Goal: Find specific page/section: Find specific page/section

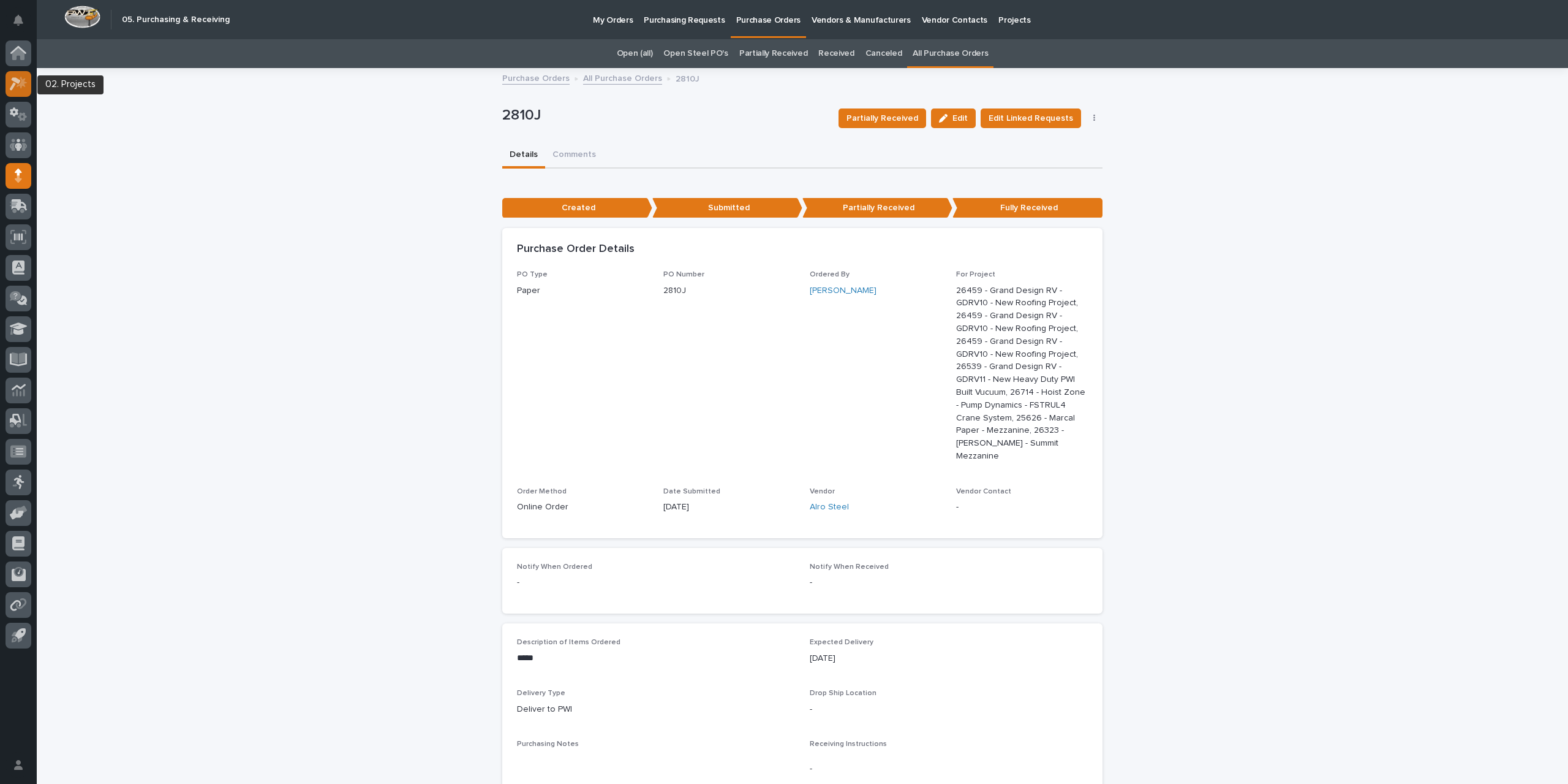
click at [27, 77] on icon at bounding box center [18, 84] width 18 height 14
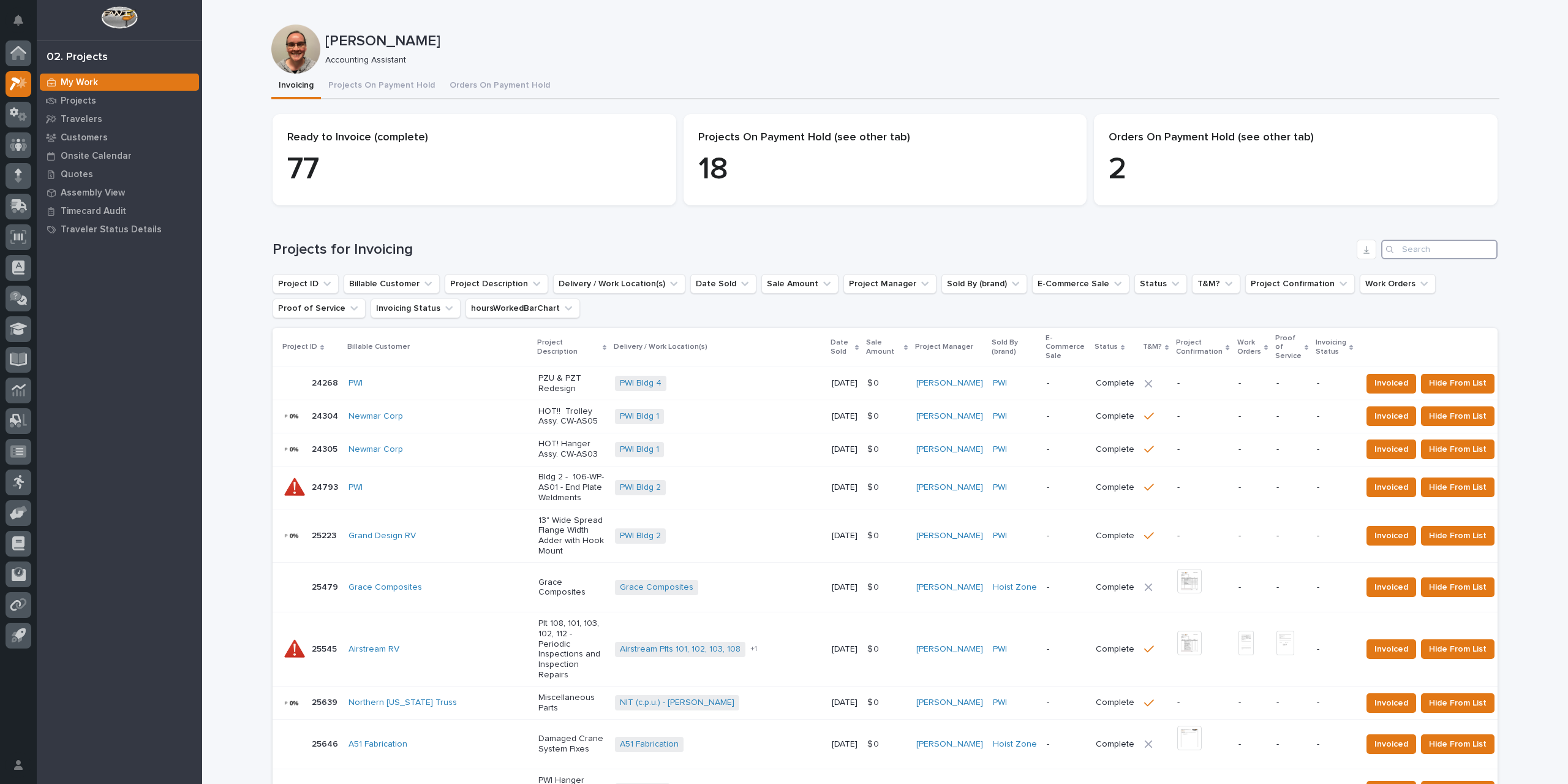
click at [1406, 244] on input "Search" at bounding box center [1439, 250] width 116 height 20
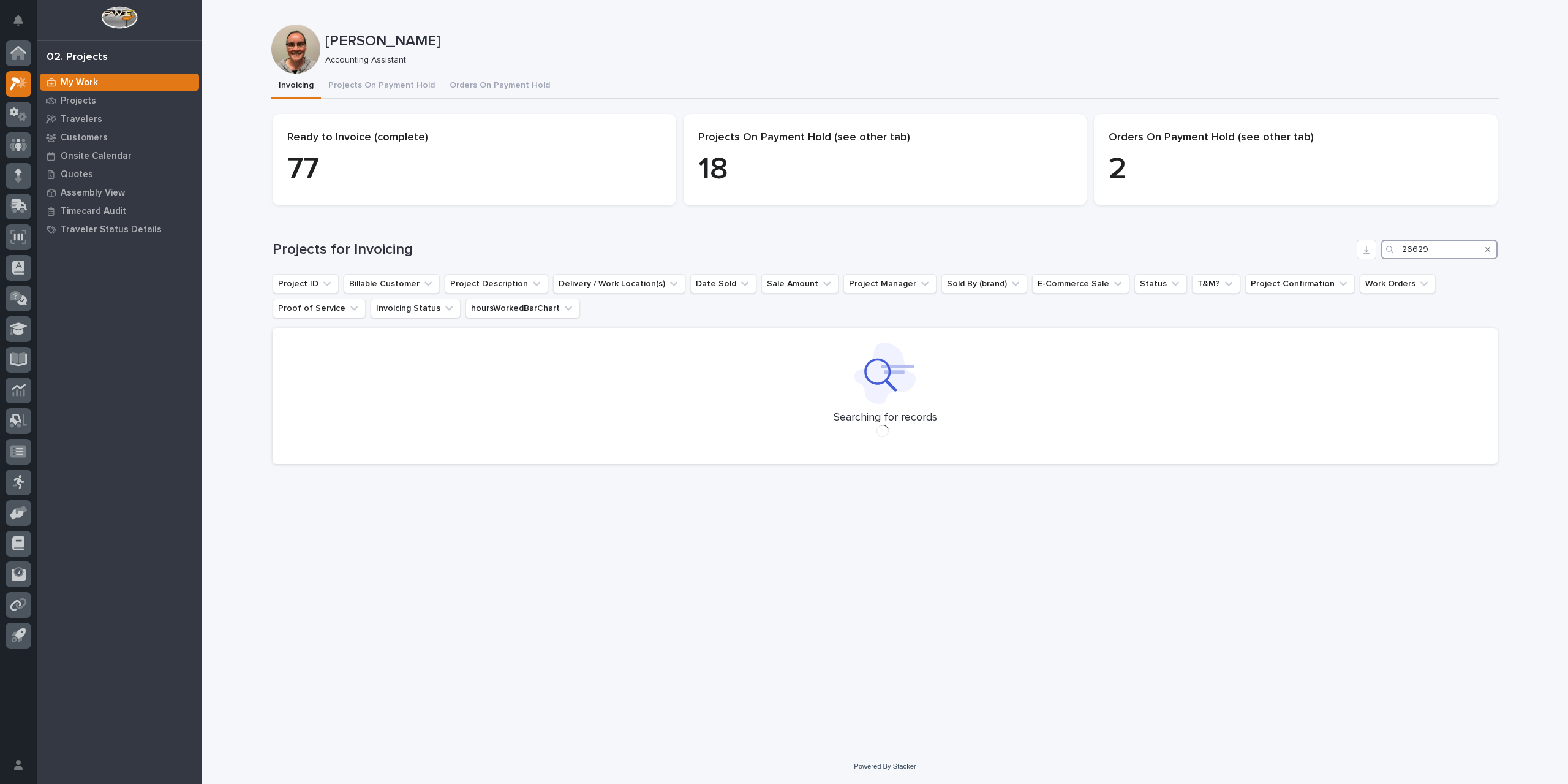
type input "26629"
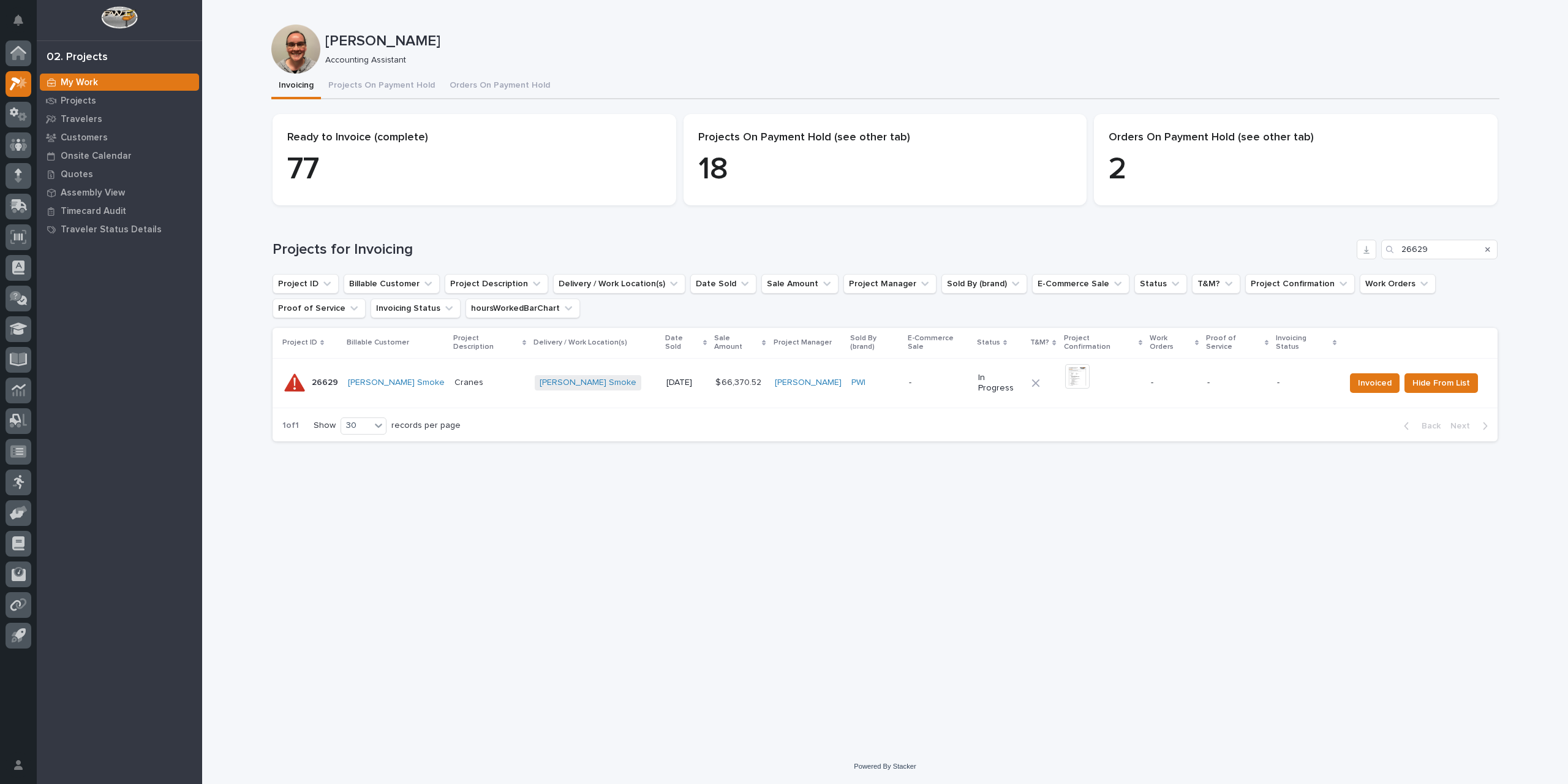
click at [924, 377] on p "-" at bounding box center [939, 383] width 60 height 10
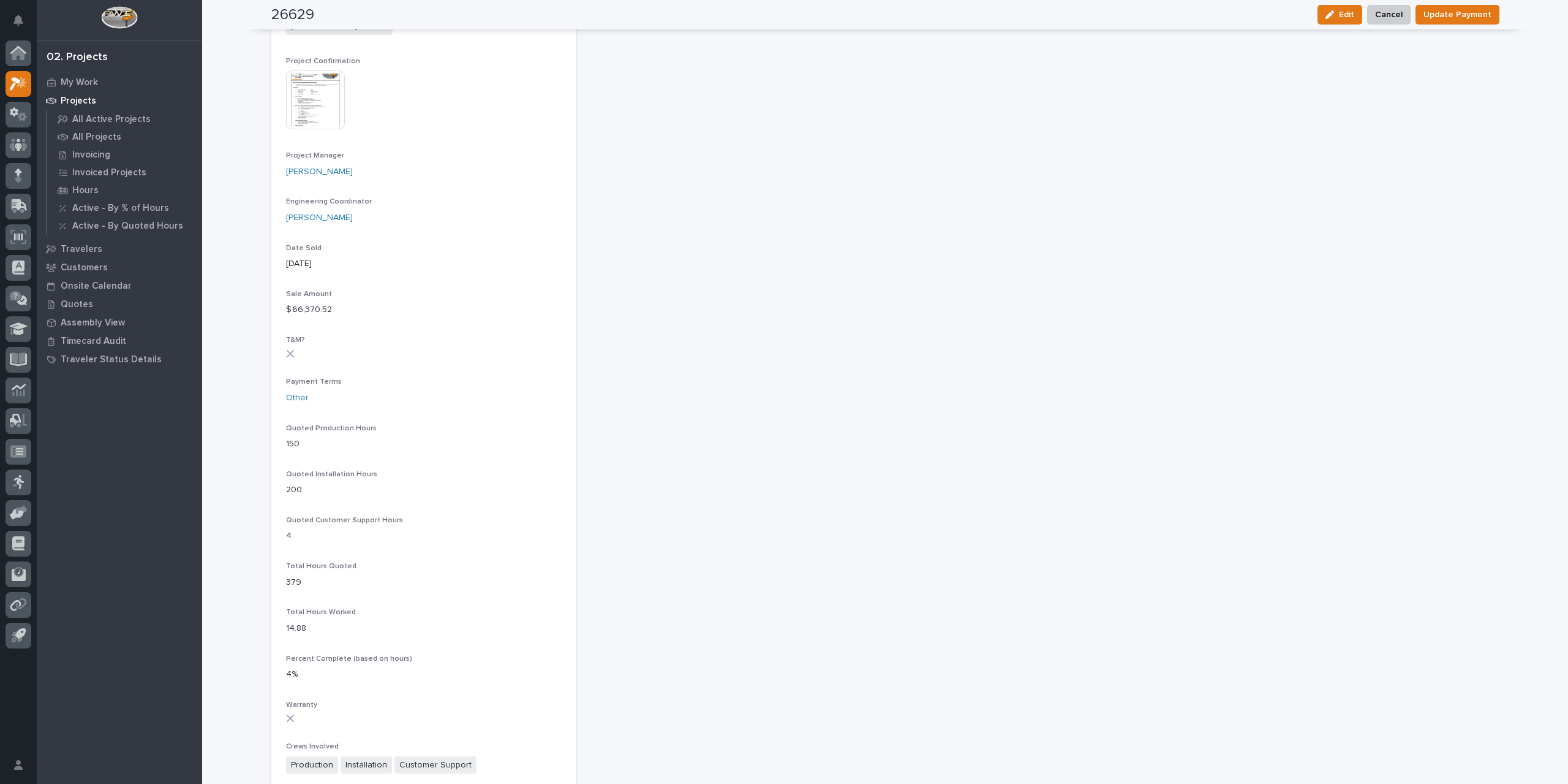
scroll to position [68, 0]
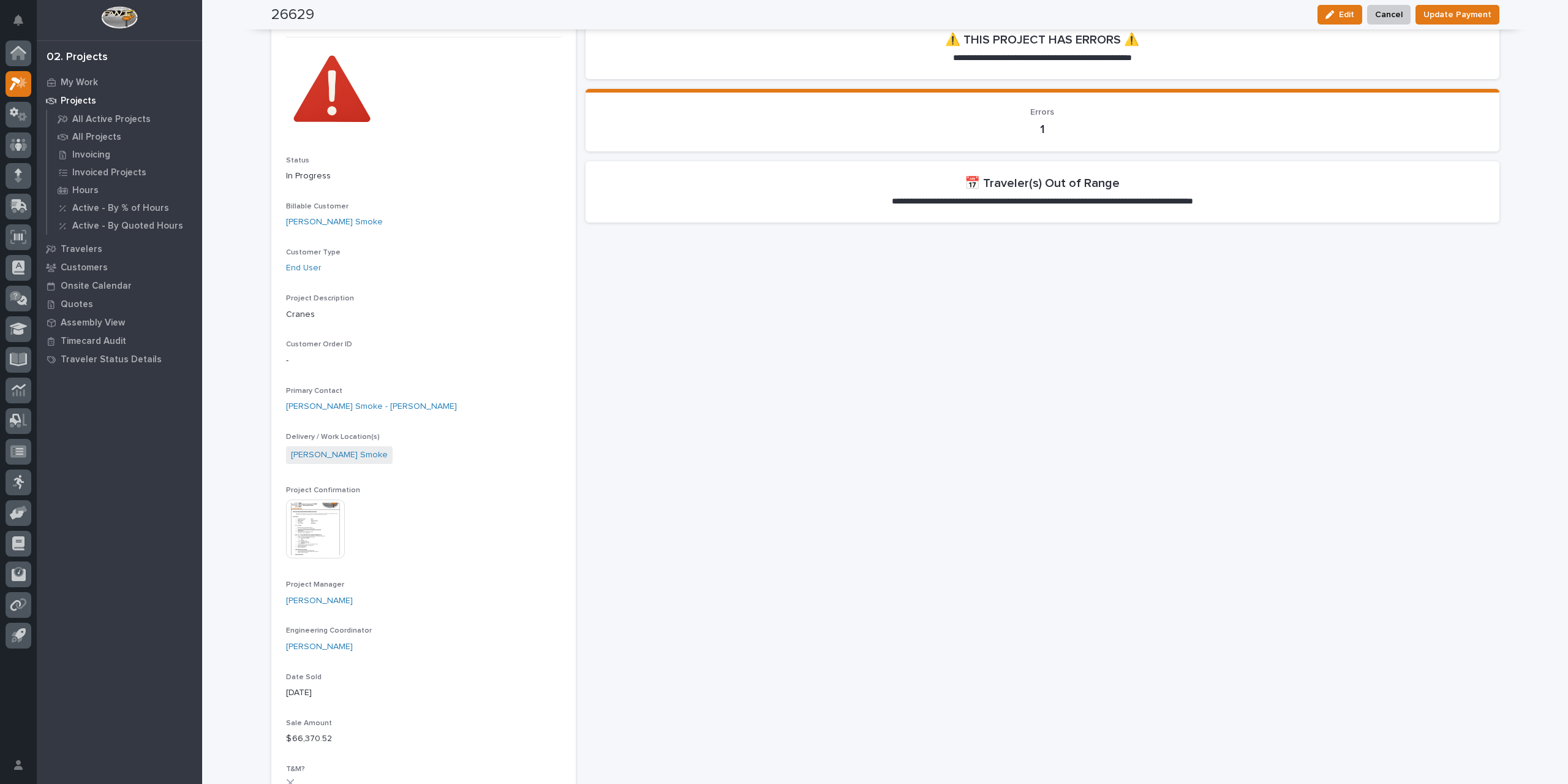
click at [312, 536] on img at bounding box center [316, 529] width 59 height 59
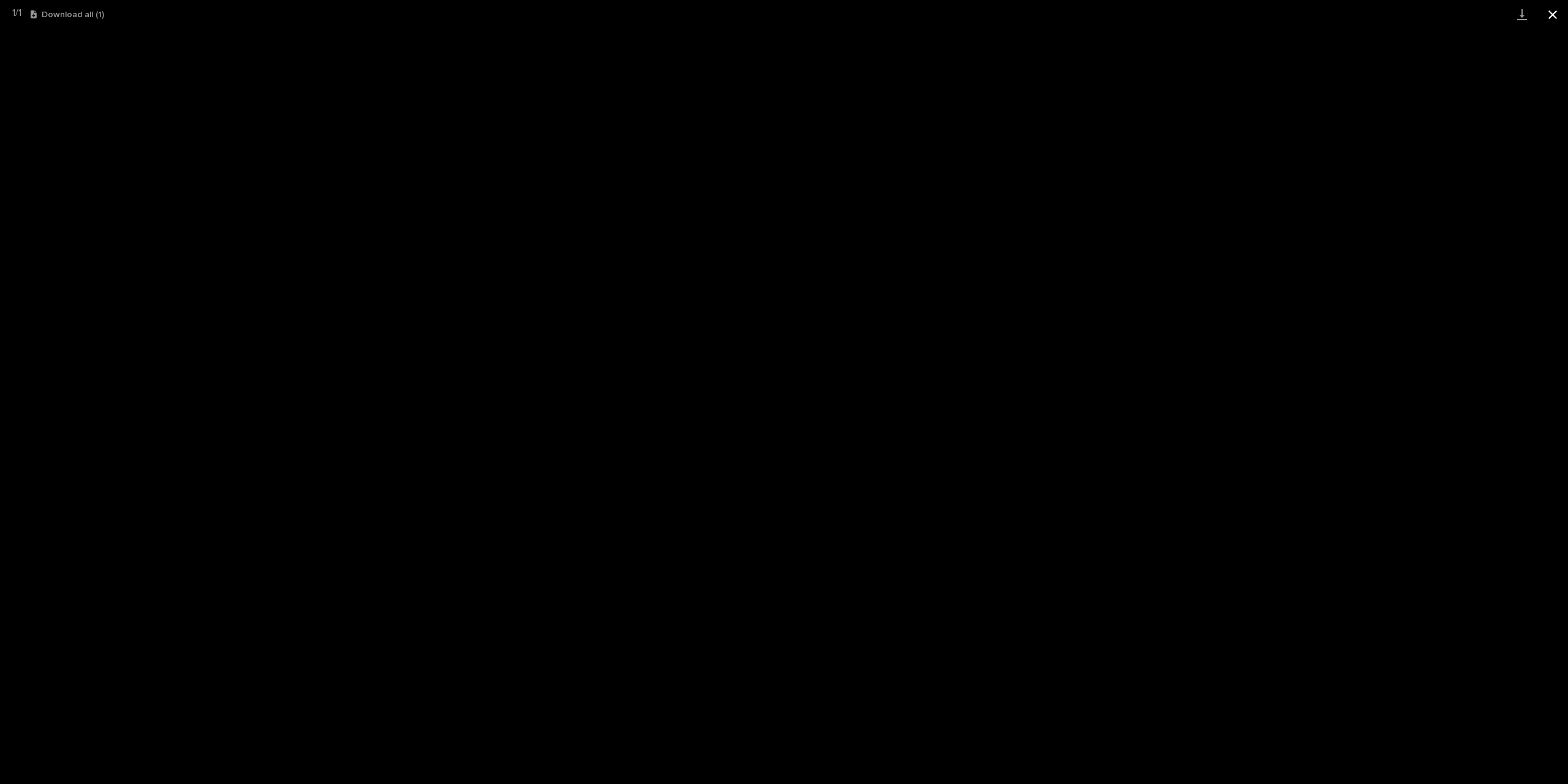
click at [1550, 19] on button "Close gallery" at bounding box center [1552, 14] width 30 height 28
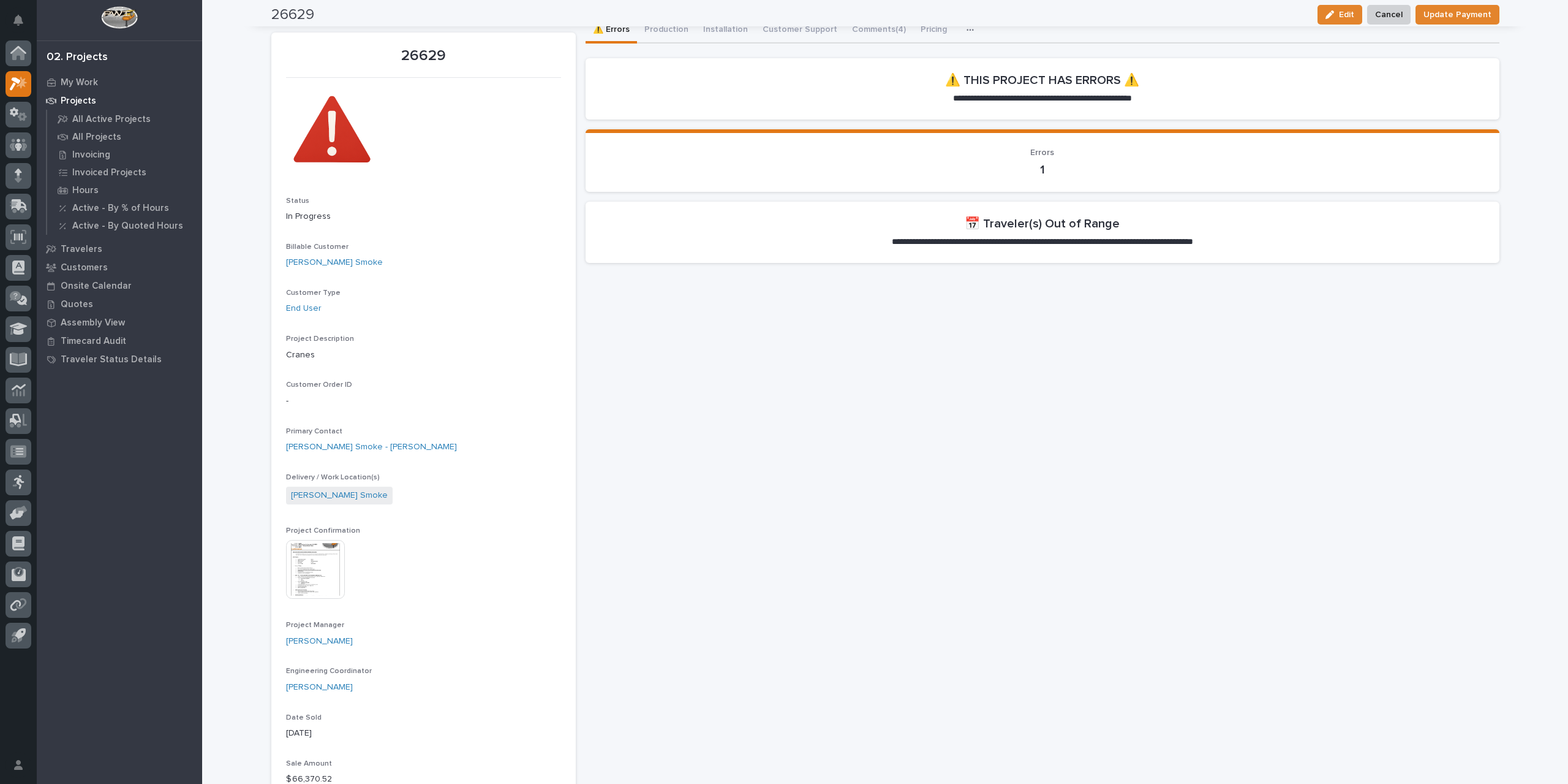
scroll to position [0, 0]
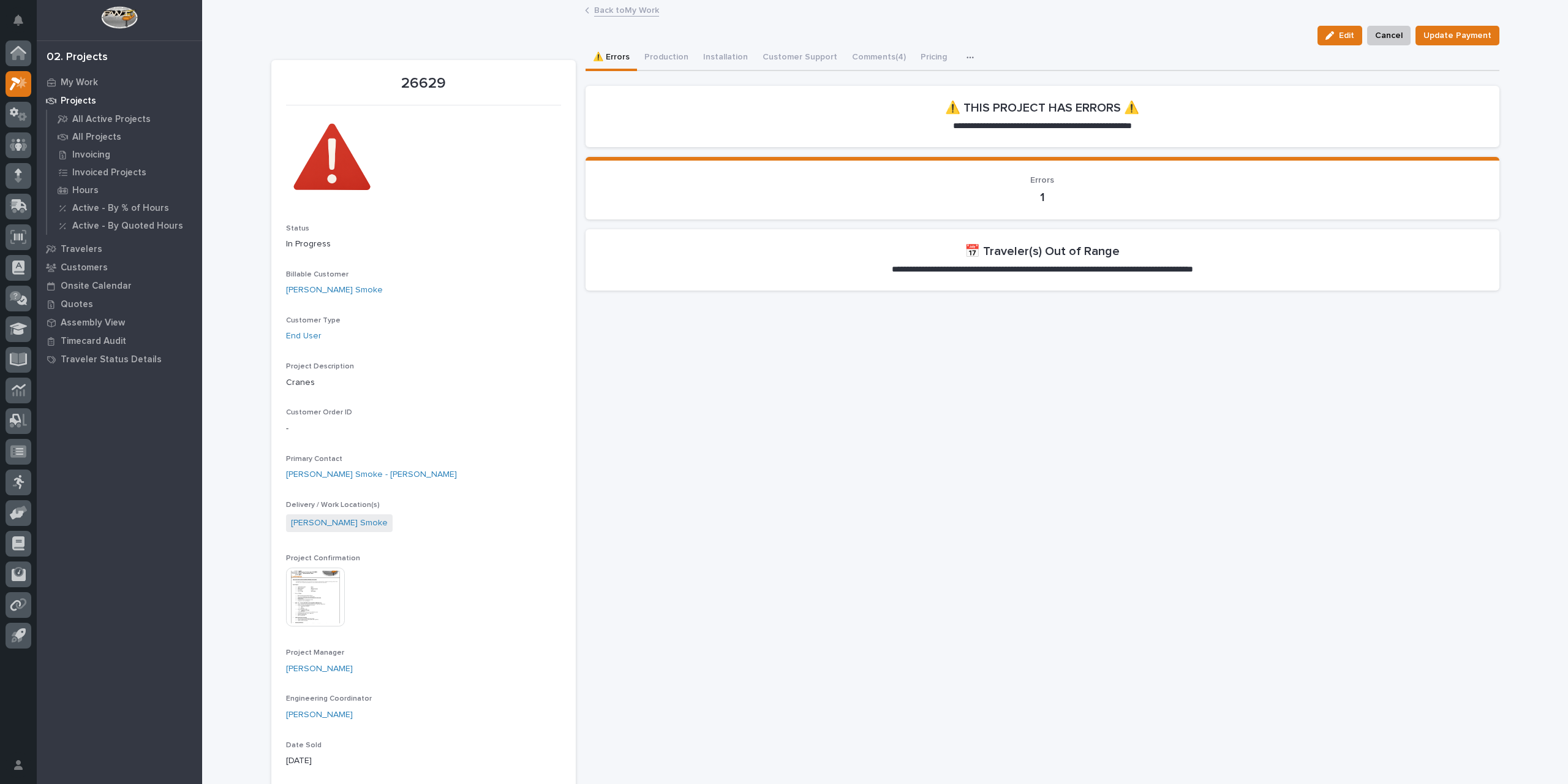
click at [624, 13] on link "Back to My Work" at bounding box center [627, 9] width 65 height 14
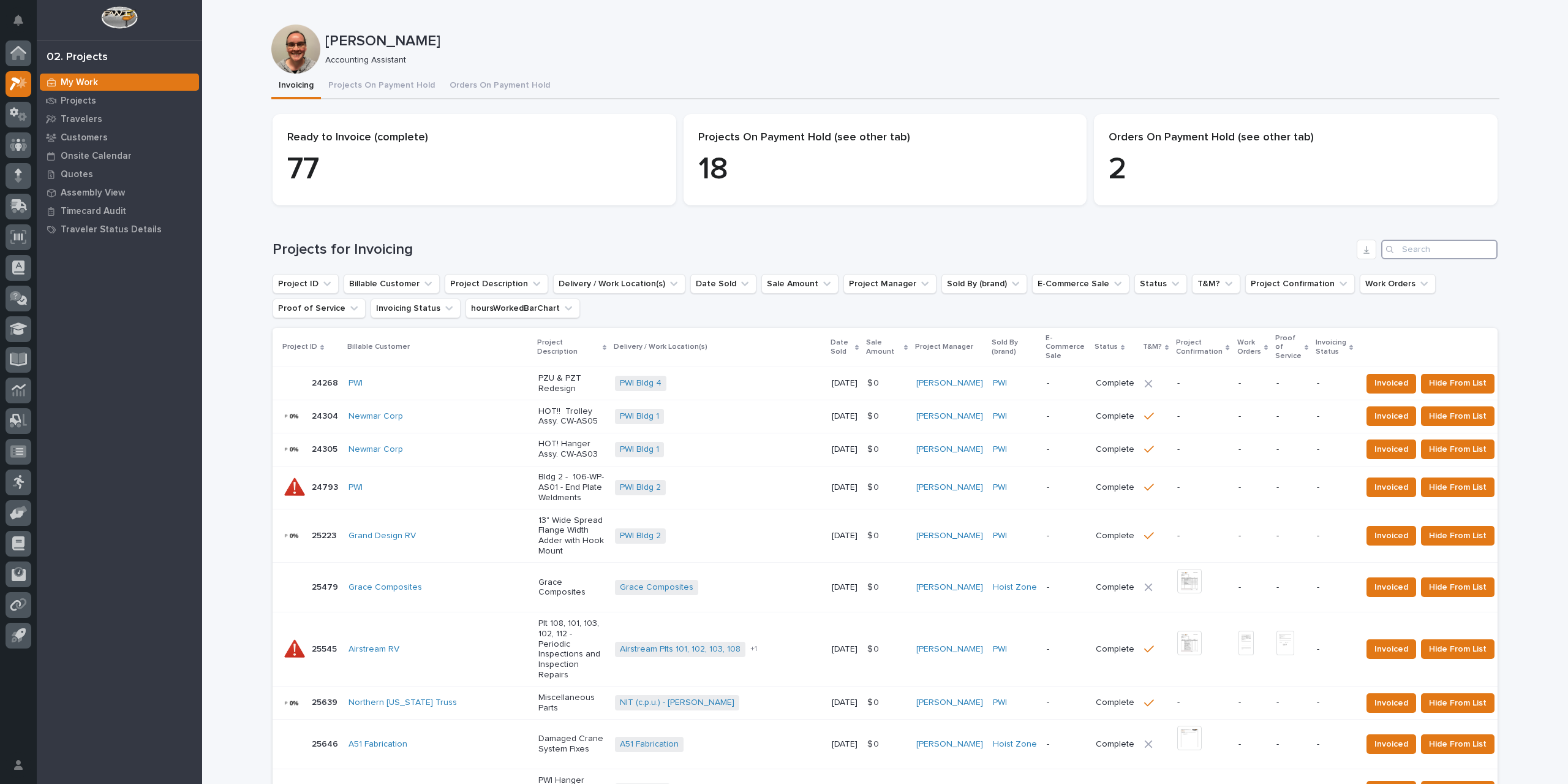
click at [1444, 256] on input "Search" at bounding box center [1439, 250] width 116 height 20
type input "26629"
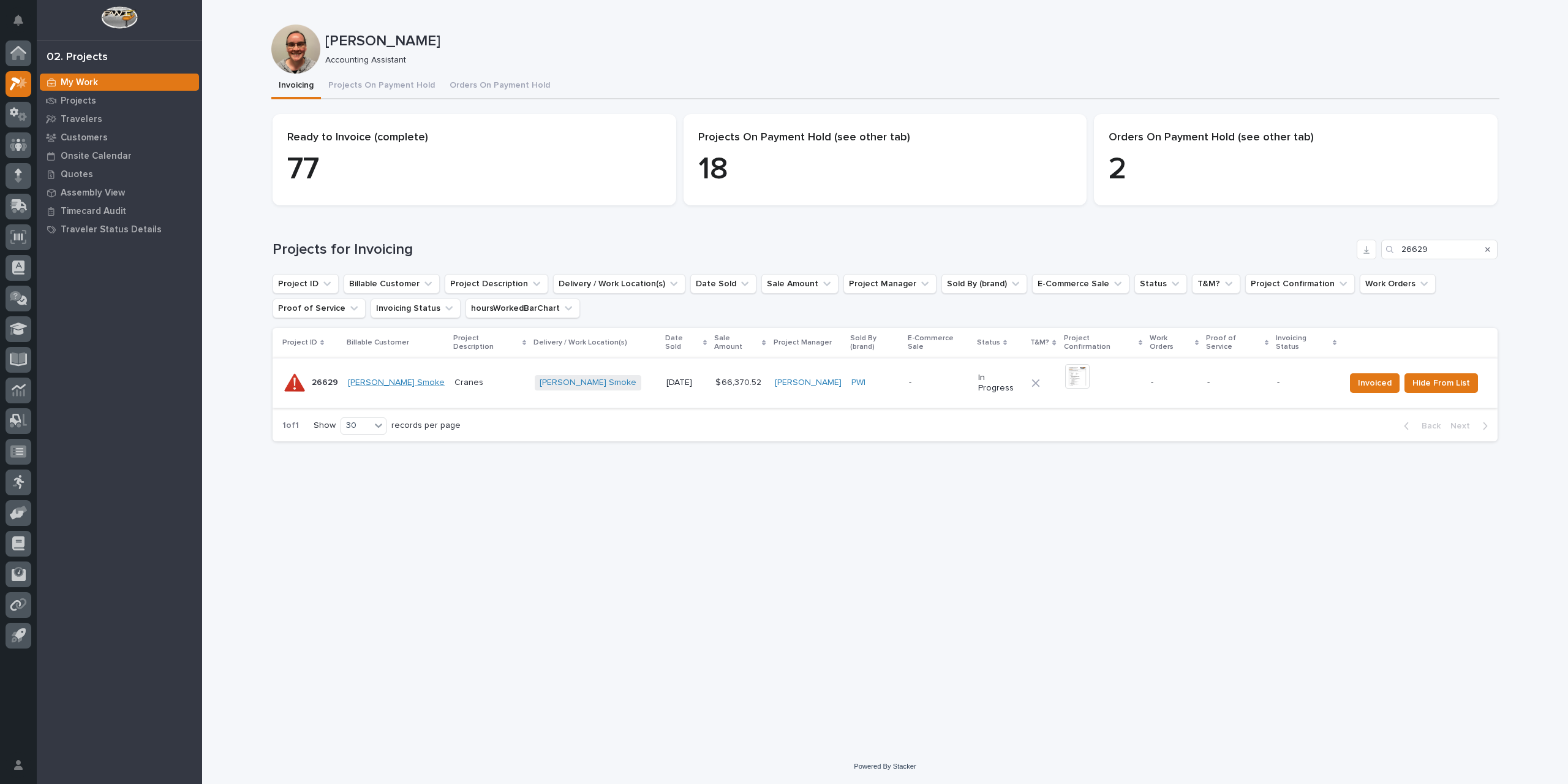
click at [386, 377] on link "[PERSON_NAME] Smoke" at bounding box center [396, 383] width 97 height 10
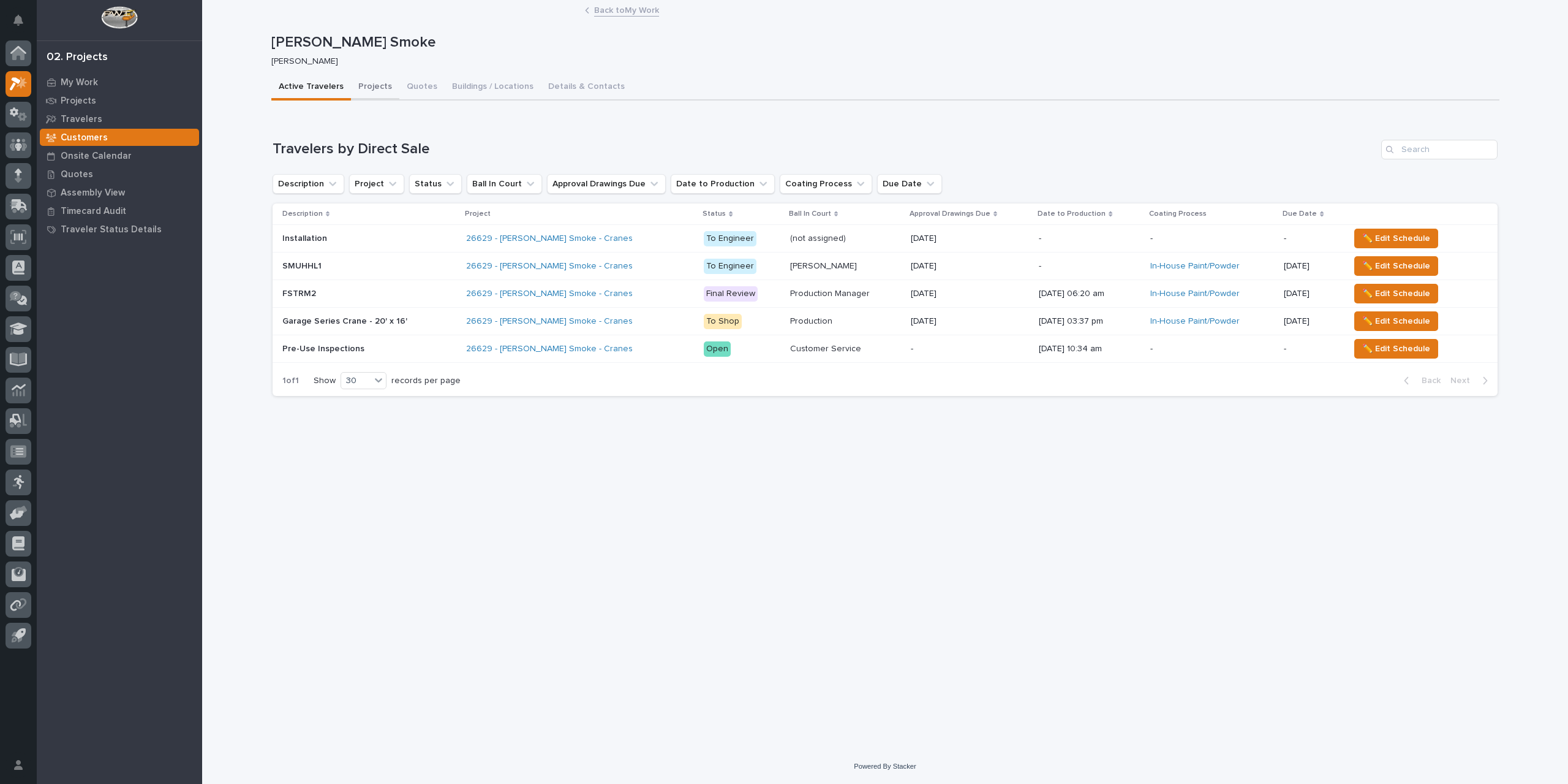
click at [369, 89] on button "Projects" at bounding box center [375, 88] width 48 height 26
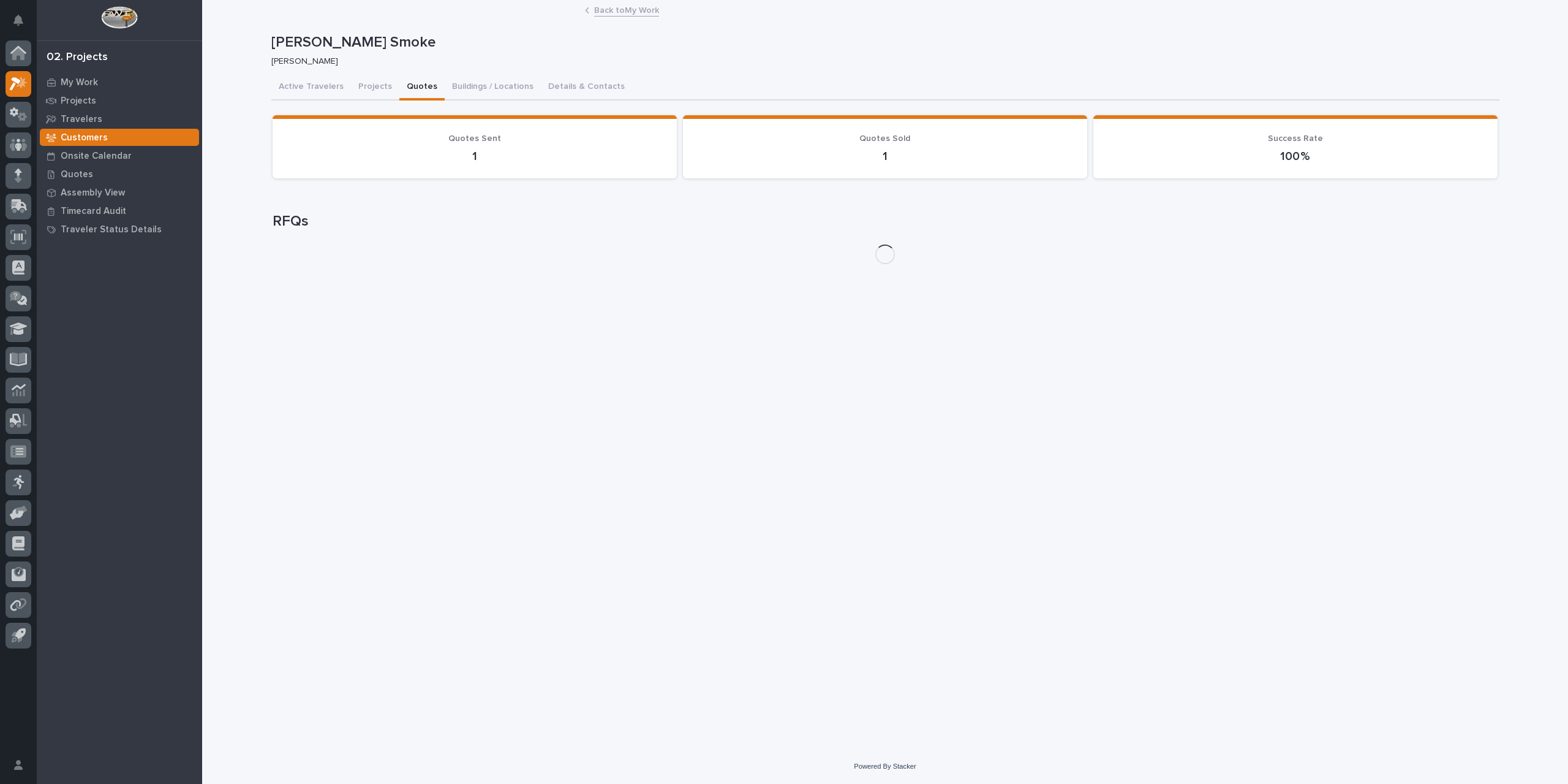
click at [421, 90] on button "Quotes" at bounding box center [422, 88] width 46 height 26
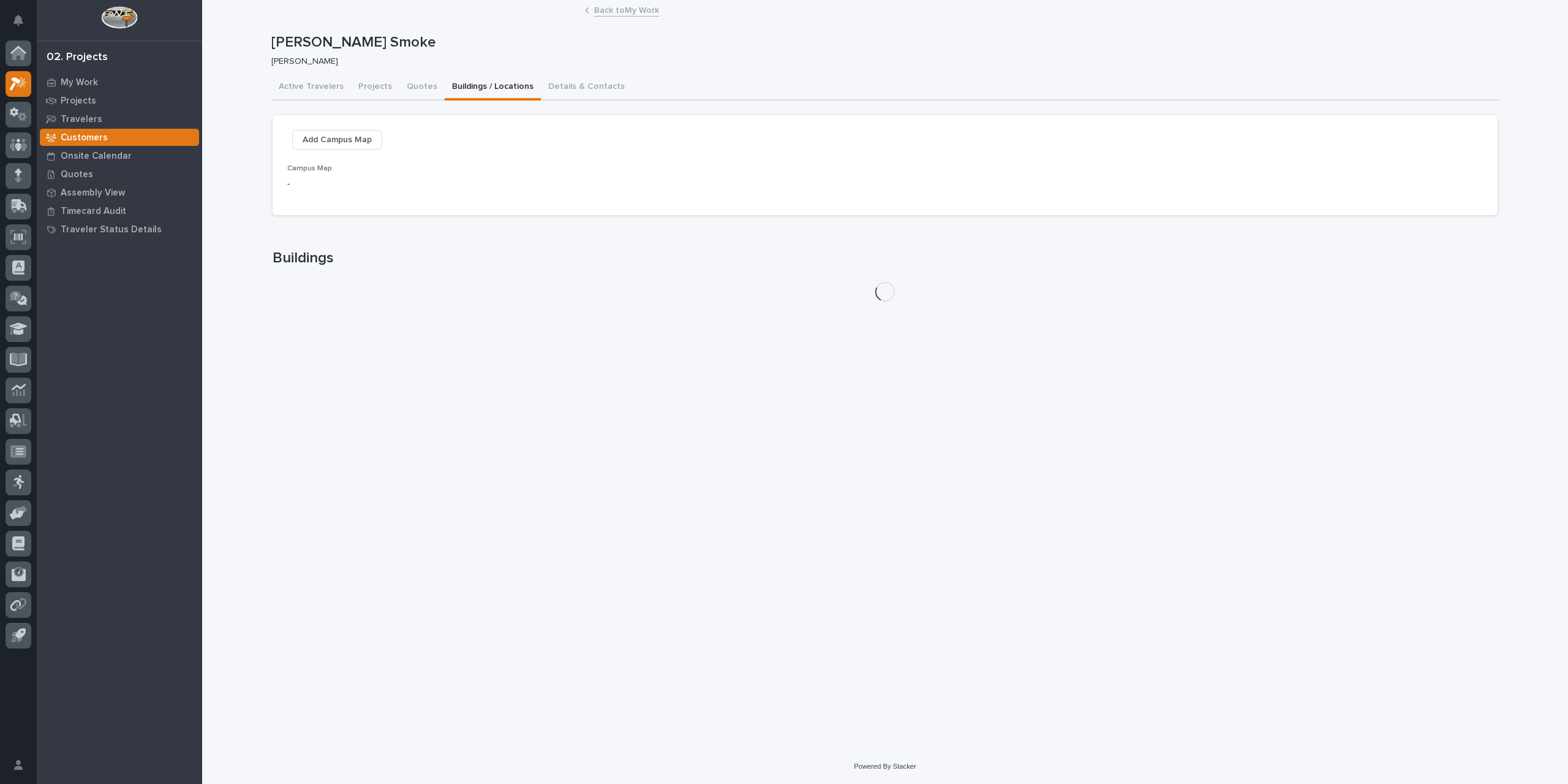
click at [495, 85] on button "Buildings / Locations" at bounding box center [492, 88] width 96 height 26
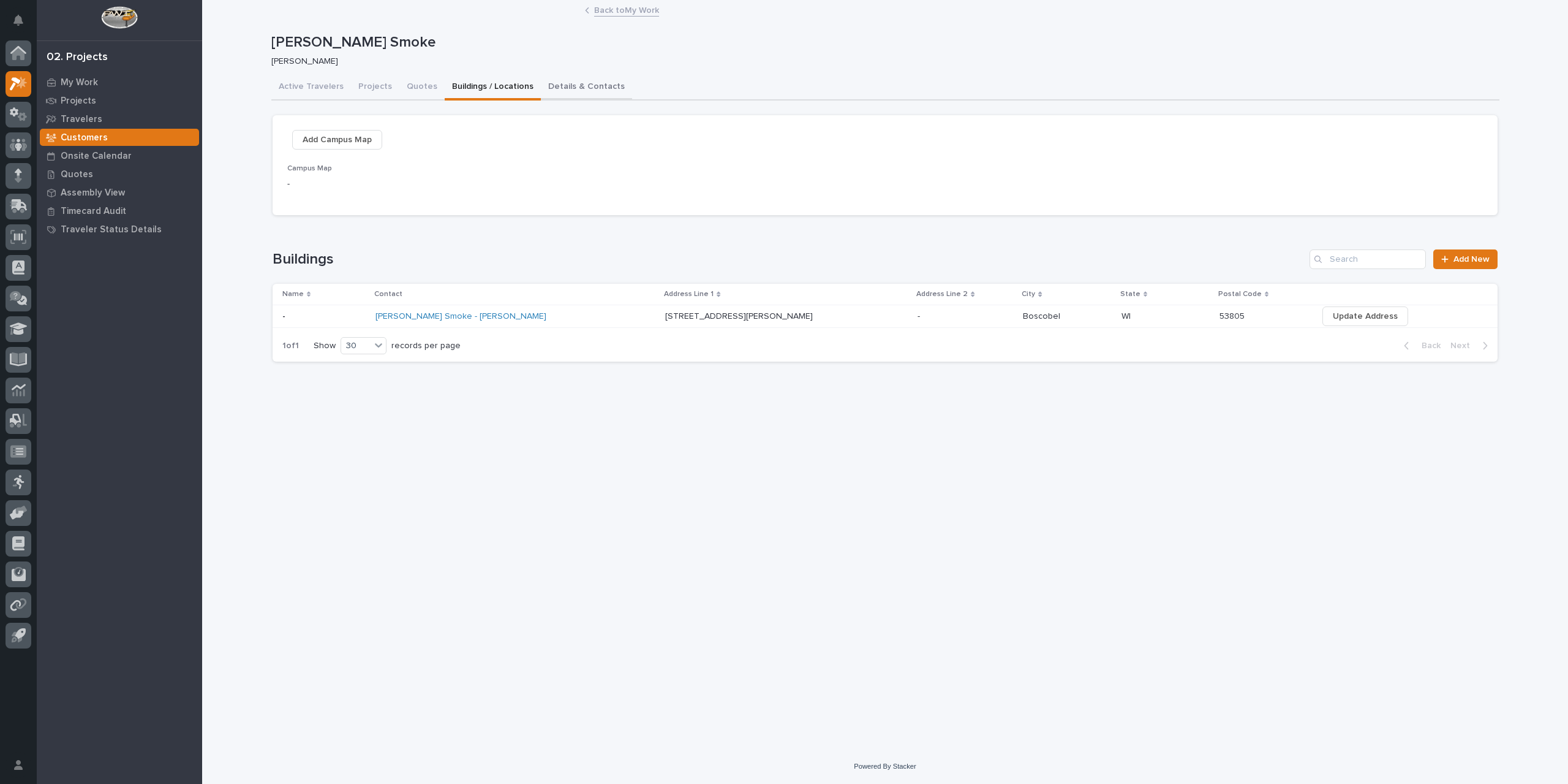
click at [557, 84] on button "Details & Contacts" at bounding box center [587, 88] width 91 height 26
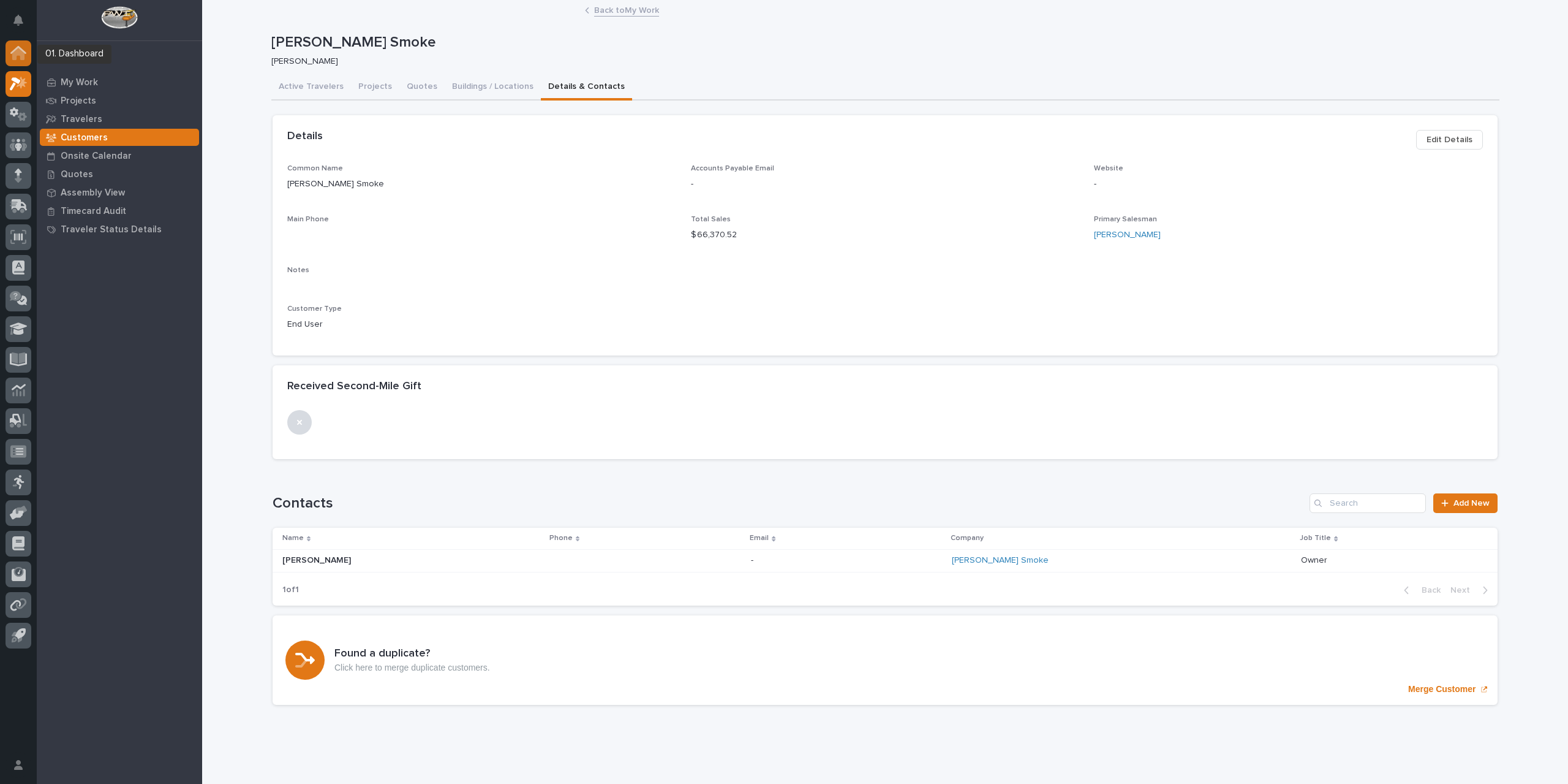
click at [27, 52] on div at bounding box center [18, 54] width 26 height 26
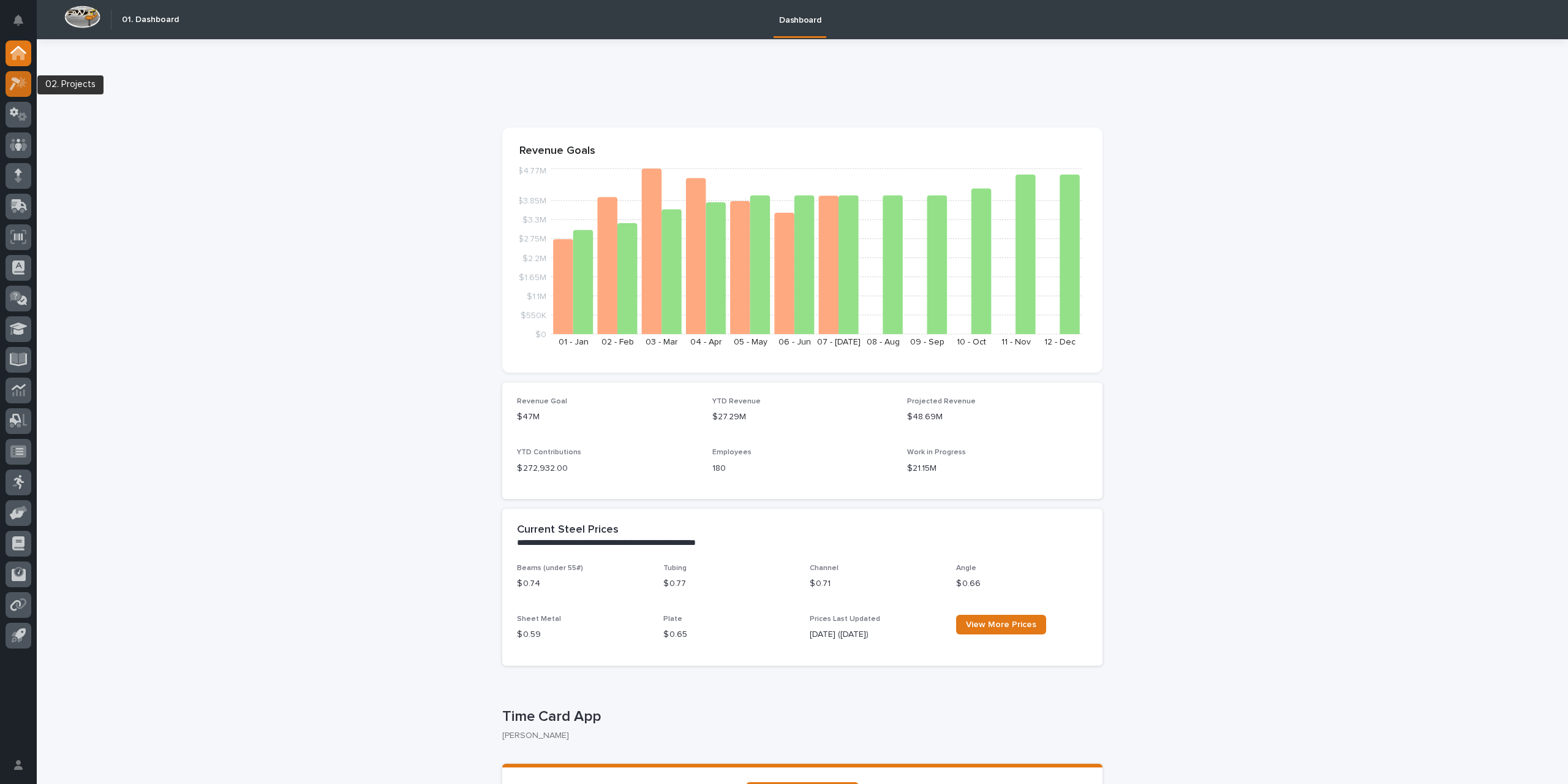
click at [24, 90] on icon at bounding box center [18, 84] width 18 height 14
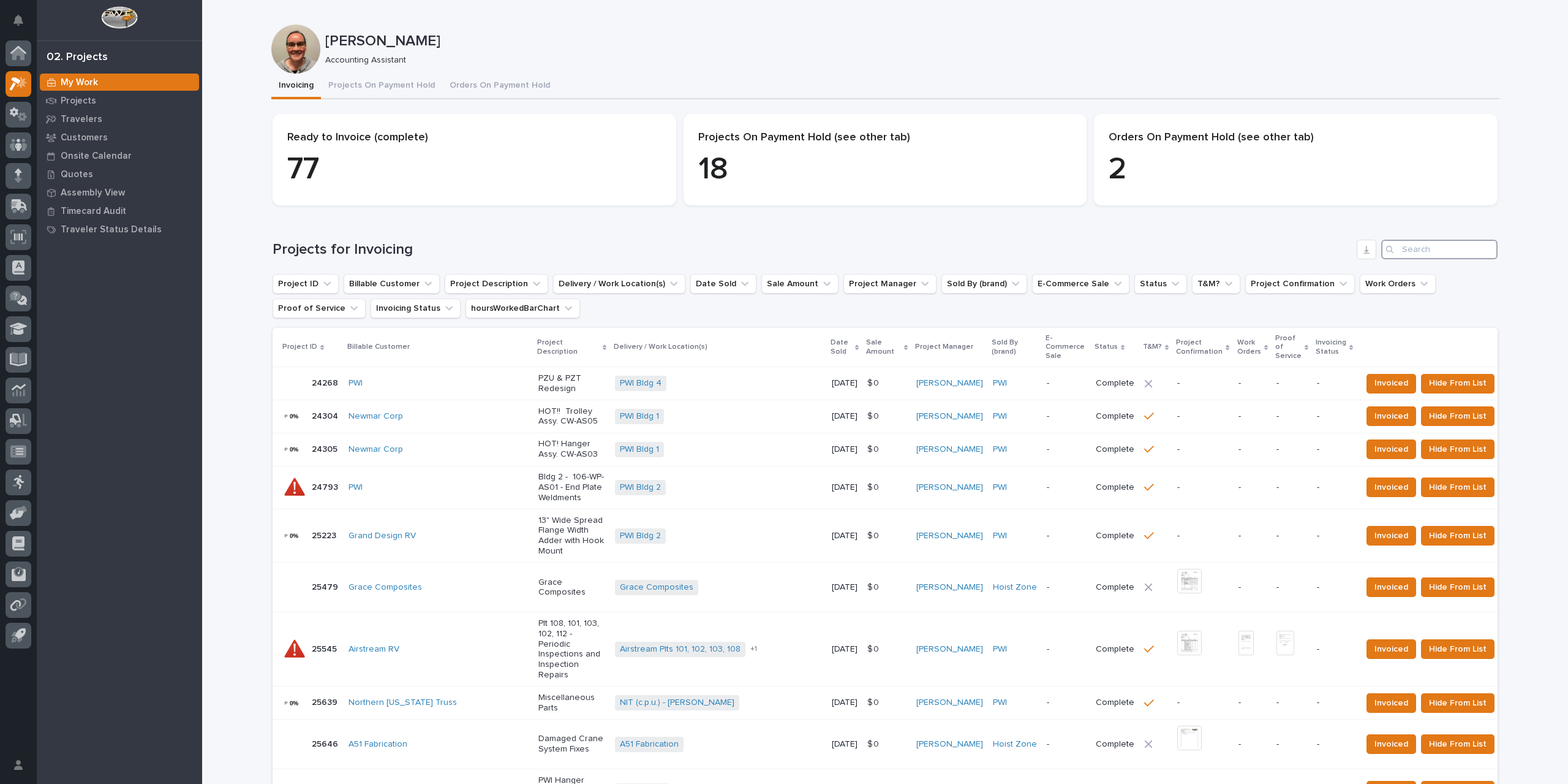
click at [1421, 255] on input "Search" at bounding box center [1439, 250] width 116 height 20
type input "25079"
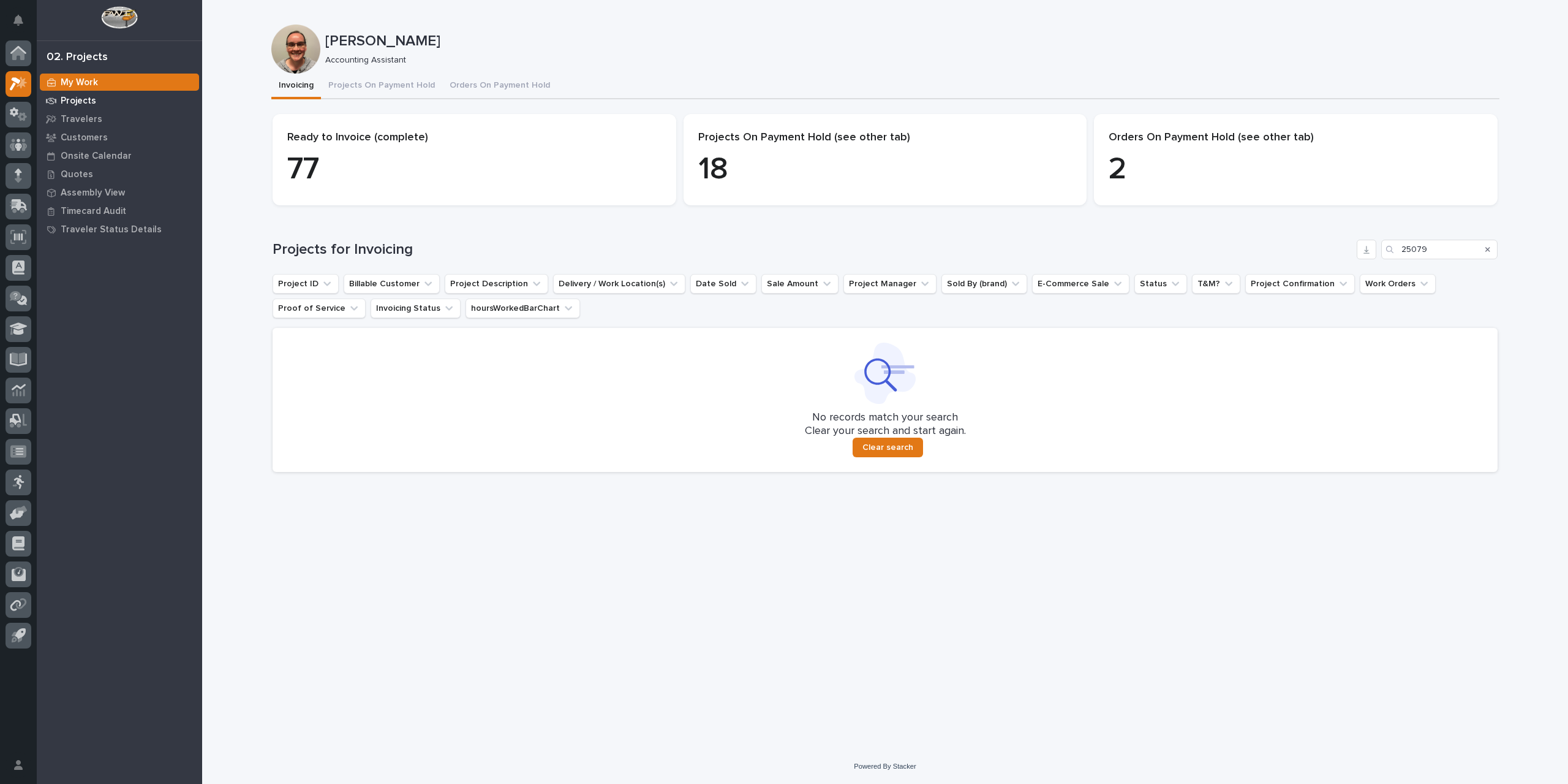
click at [61, 96] on p "Projects" at bounding box center [78, 101] width 35 height 11
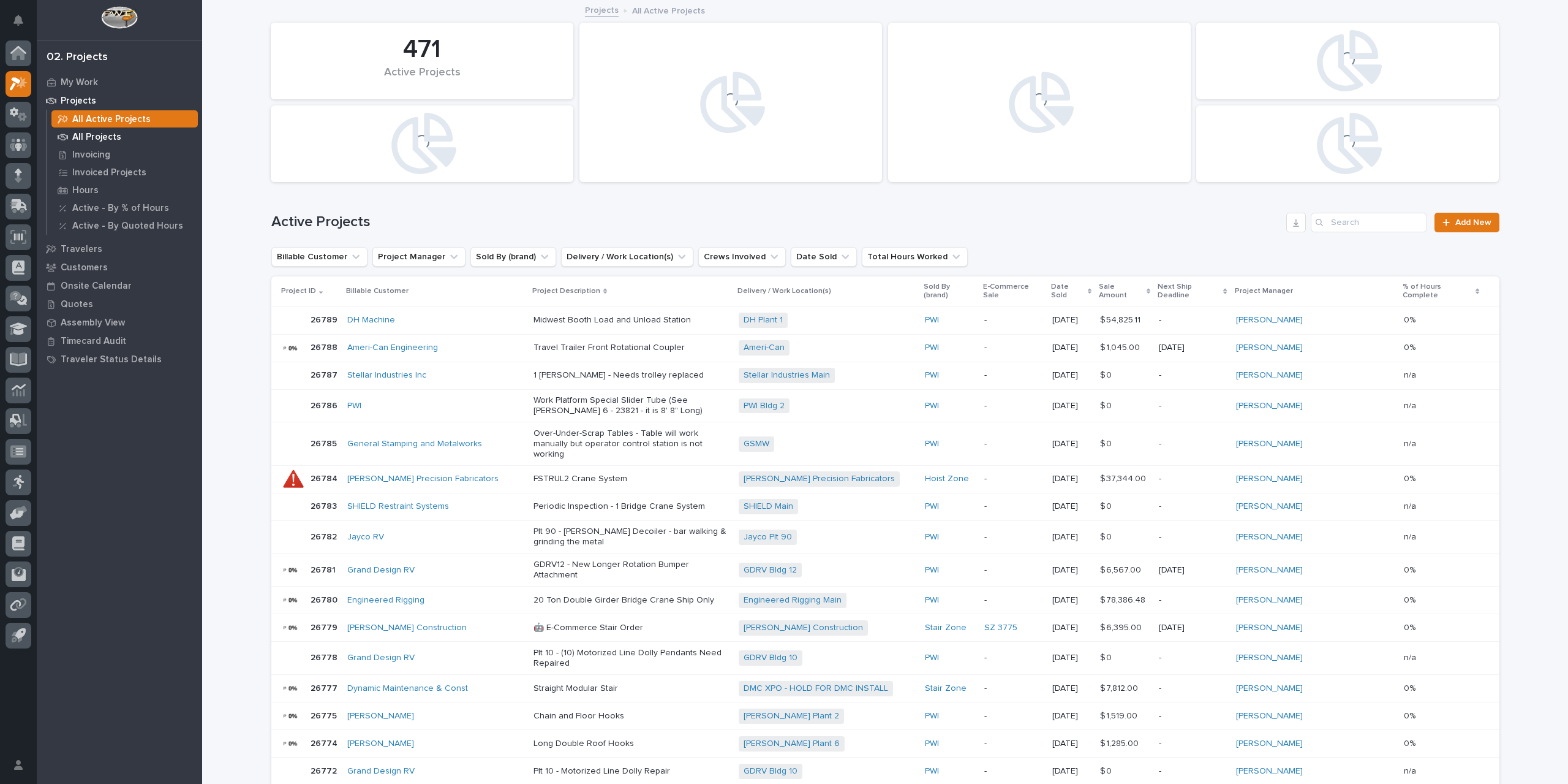
click at [107, 135] on p "All Projects" at bounding box center [97, 137] width 49 height 11
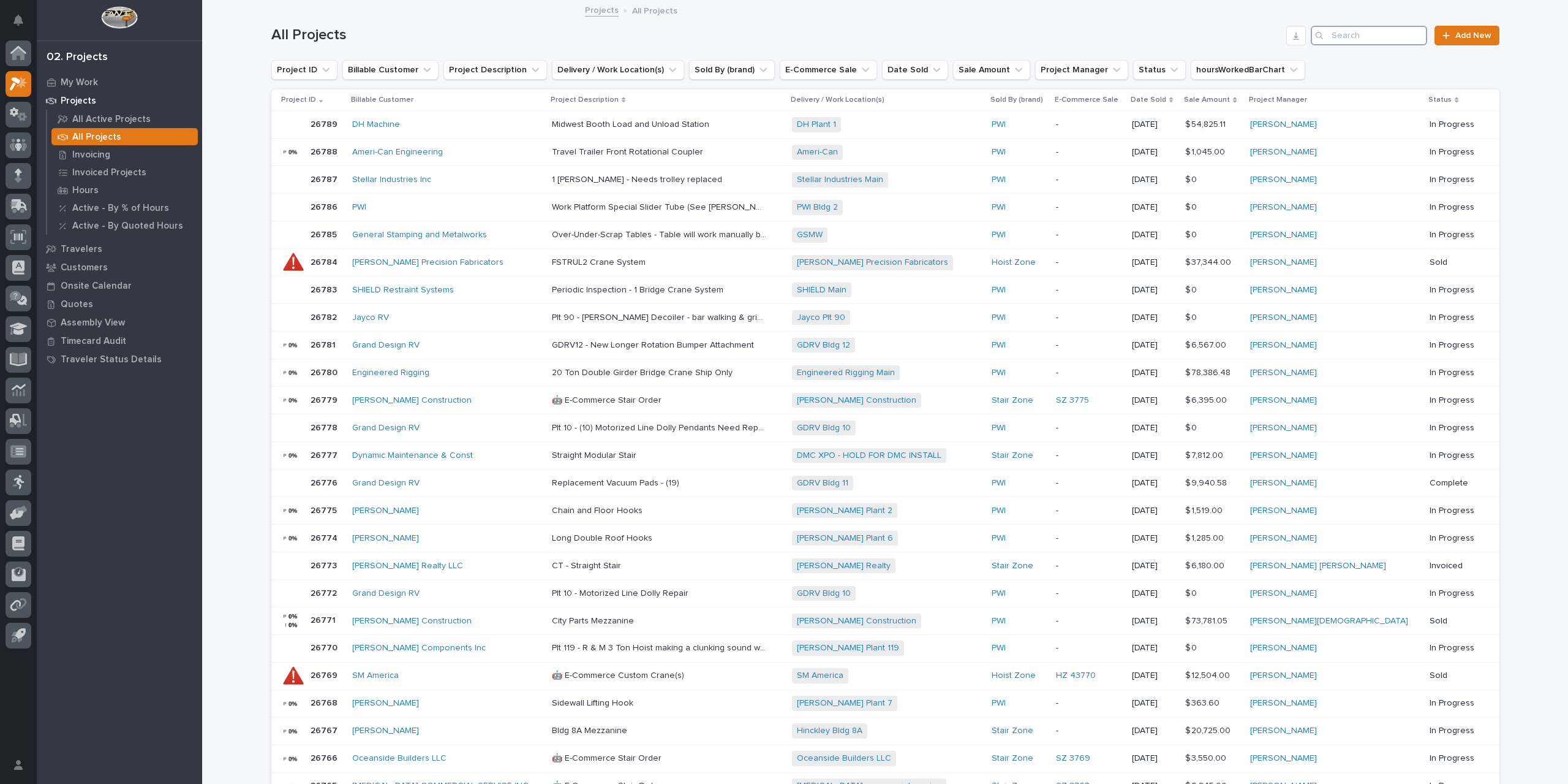
click at [1345, 35] on input "Search" at bounding box center [1369, 35] width 116 height 20
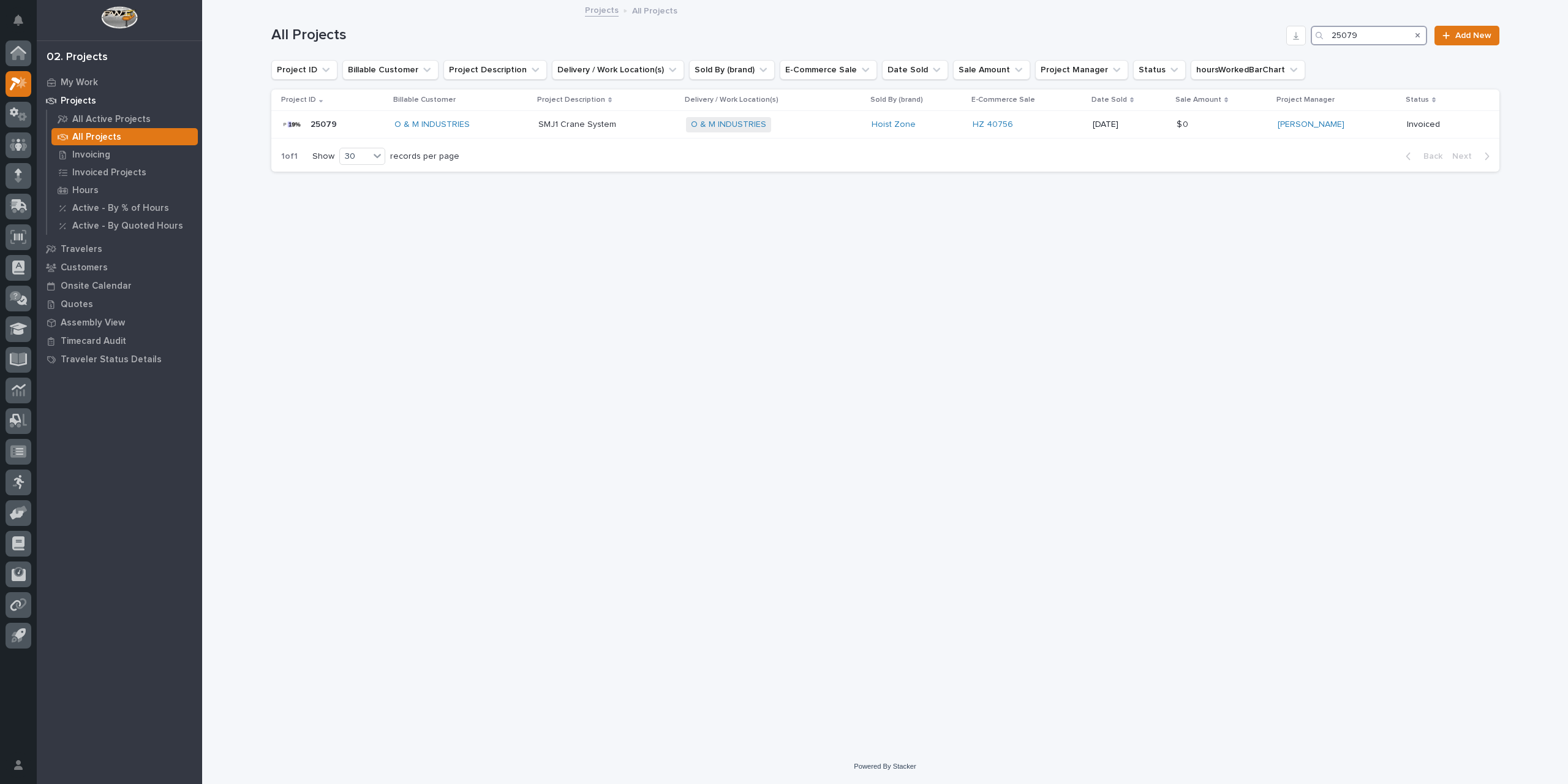
drag, startPoint x: 1382, startPoint y: 31, endPoint x: 1262, endPoint y: 36, distance: 120.1
click at [1262, 36] on div "All Projects 25079 Add New" at bounding box center [885, 35] width 1228 height 20
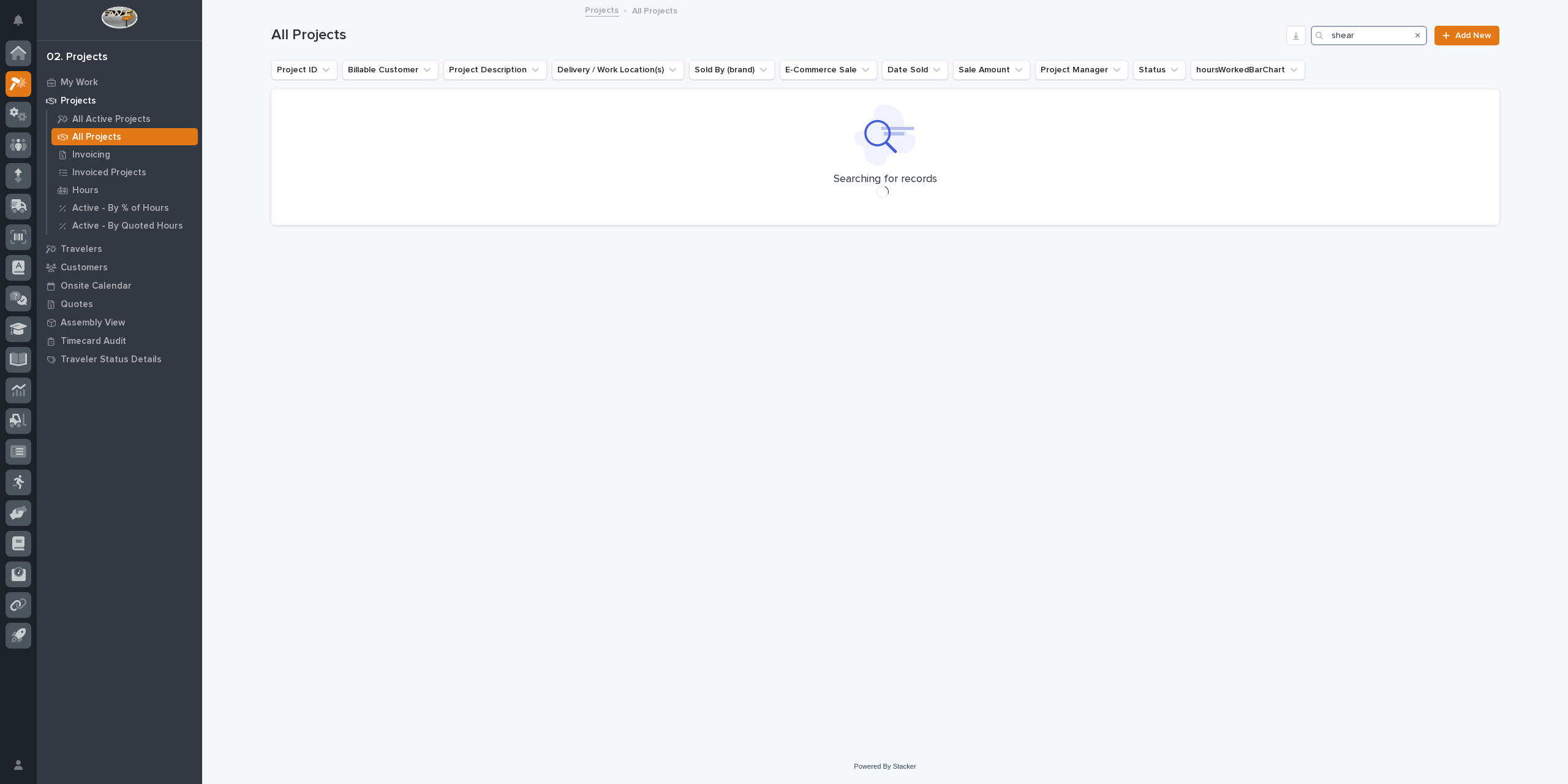
type input "shear"
